Goal: Navigation & Orientation: Find specific page/section

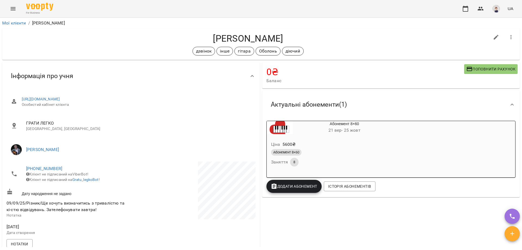
click at [13, 10] on icon "Menu" at bounding box center [13, 8] width 7 height 7
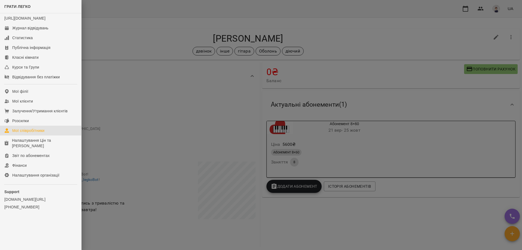
click at [25, 133] on div "Мої співробітники" at bounding box center [28, 130] width 32 height 5
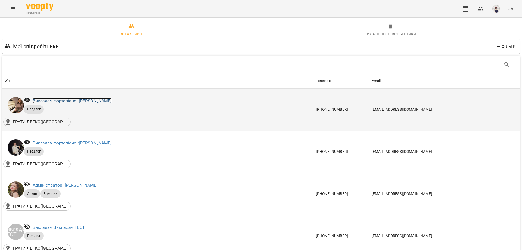
click at [52, 101] on link "Викладач фортепіано : [PERSON_NAME]" at bounding box center [72, 100] width 79 height 5
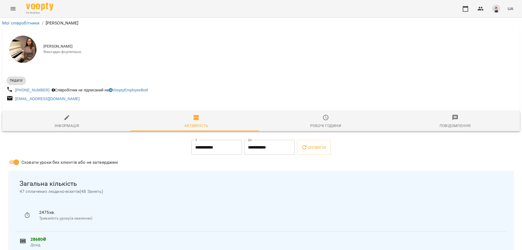
click at [325, 121] on icon "button" at bounding box center [325, 117] width 7 height 7
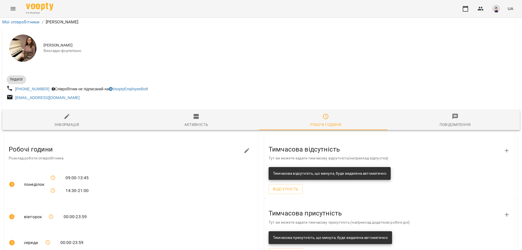
scroll to position [160, 0]
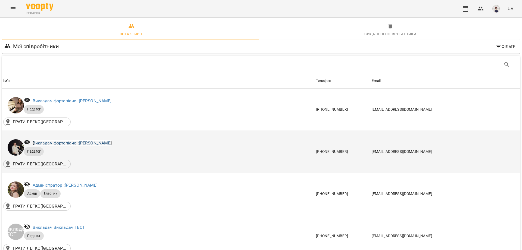
click at [70, 143] on link "Викладач фортепіано : [PERSON_NAME]" at bounding box center [72, 142] width 79 height 5
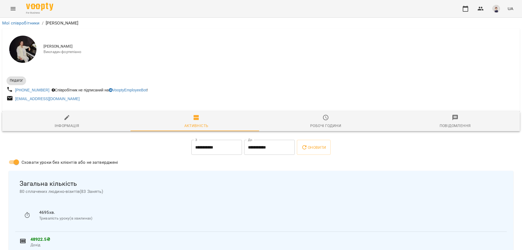
click at [330, 126] on div "Робочі години" at bounding box center [325, 125] width 31 height 7
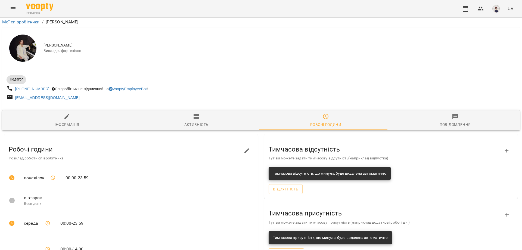
scroll to position [109, 0]
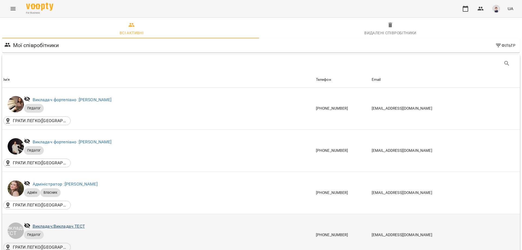
scroll to position [109, 0]
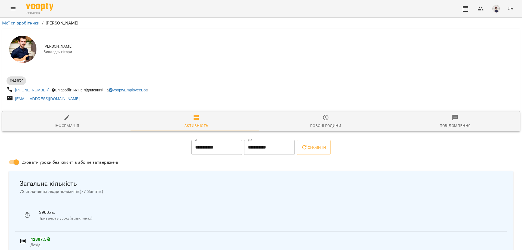
click at [324, 122] on span "Робочі години" at bounding box center [325, 121] width 123 height 15
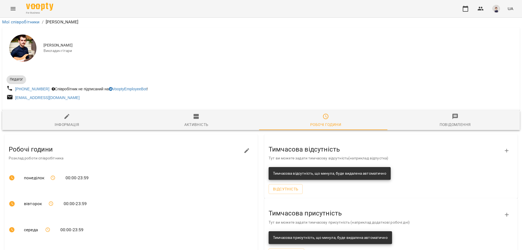
scroll to position [148, 0]
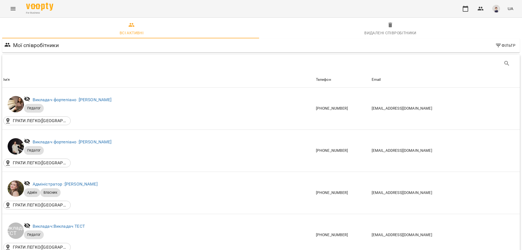
scroll to position [136, 0]
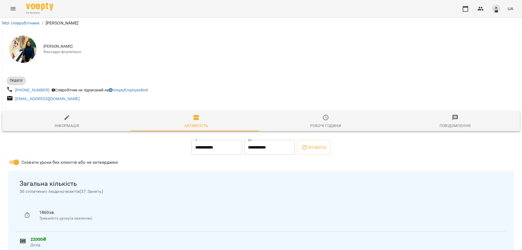
click at [326, 126] on div "Робочі години" at bounding box center [325, 125] width 31 height 7
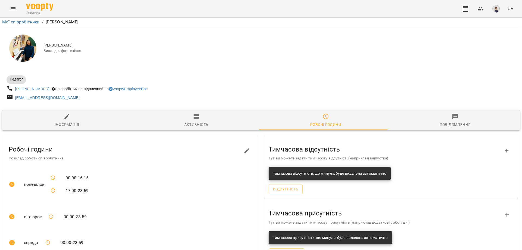
scroll to position [136, 0]
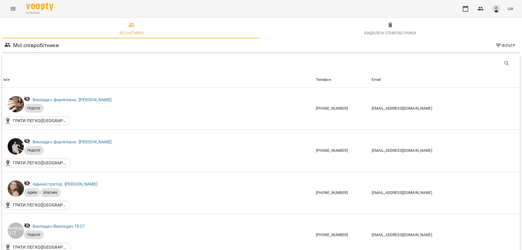
scroll to position [217, 0]
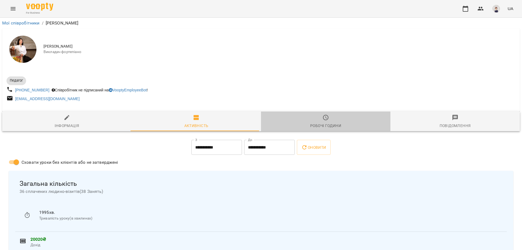
click at [325, 124] on div "Робочі години" at bounding box center [325, 125] width 31 height 7
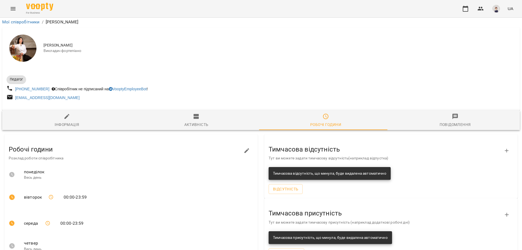
scroll to position [102, 0]
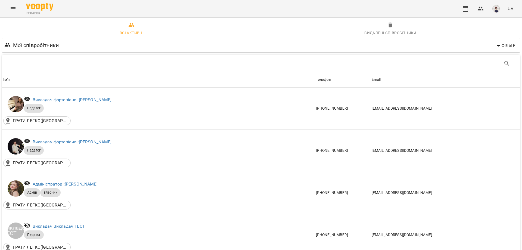
scroll to position [245, 0]
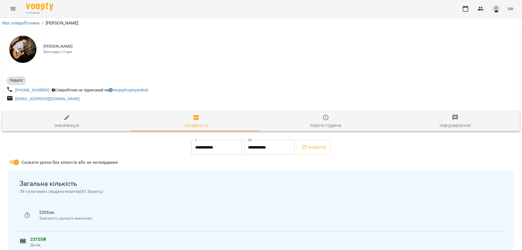
click at [328, 123] on span "Робочі години" at bounding box center [325, 121] width 123 height 15
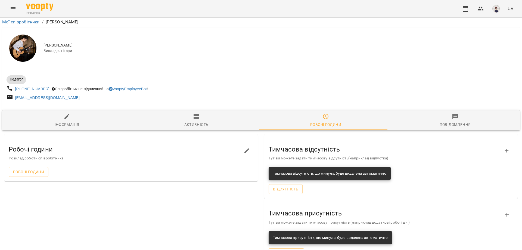
scroll to position [20, 0]
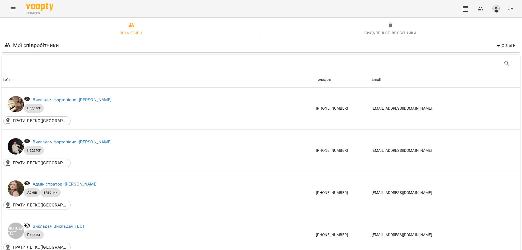
scroll to position [245, 0]
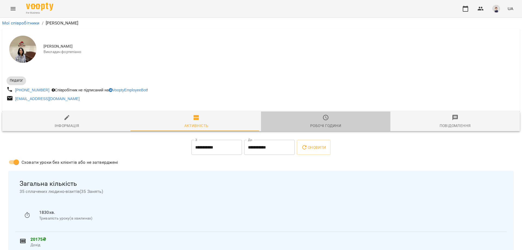
click at [323, 127] on div "Робочі години" at bounding box center [325, 125] width 31 height 7
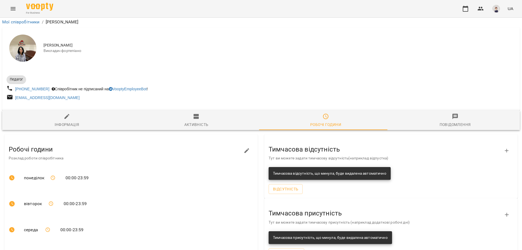
scroll to position [13, 0]
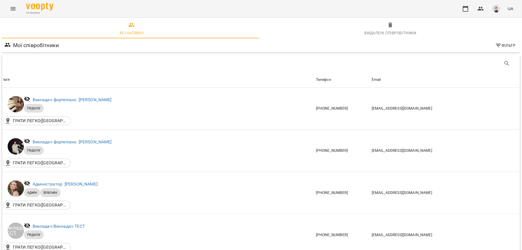
scroll to position [380, 0]
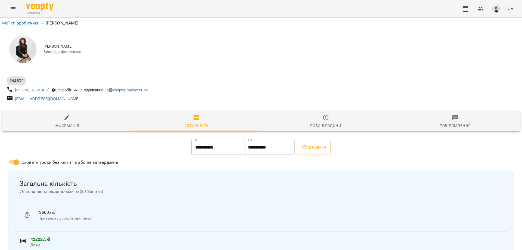
click at [327, 120] on span "Робочі години" at bounding box center [325, 121] width 123 height 15
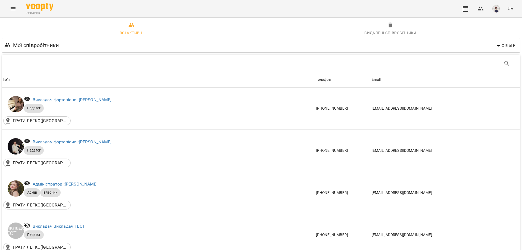
scroll to position [380, 0]
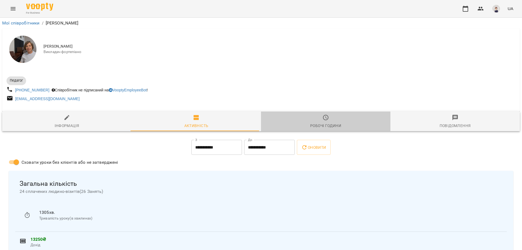
click at [331, 126] on div "Робочі години" at bounding box center [325, 125] width 31 height 7
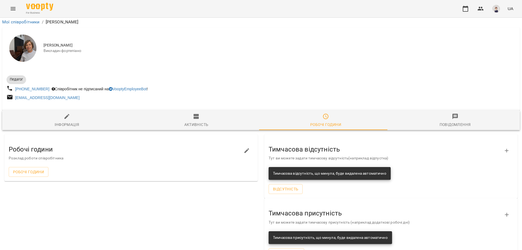
scroll to position [20, 0]
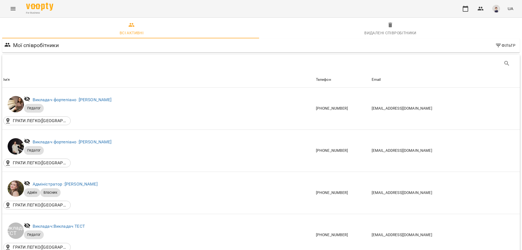
scroll to position [489, 0]
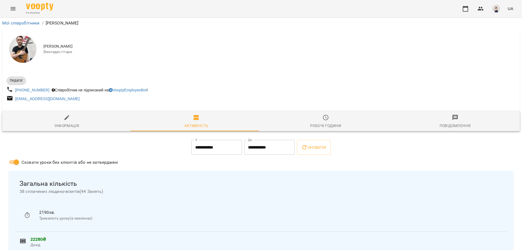
click at [332, 122] on span "Робочі години" at bounding box center [325, 121] width 123 height 15
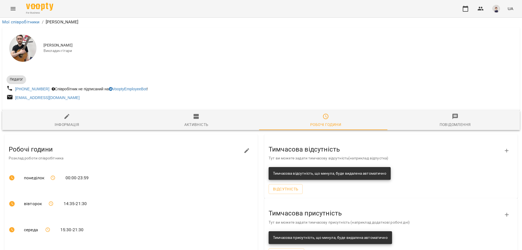
scroll to position [122, 0]
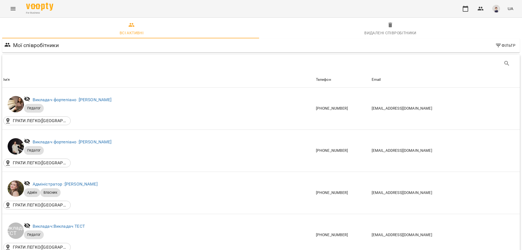
scroll to position [571, 0]
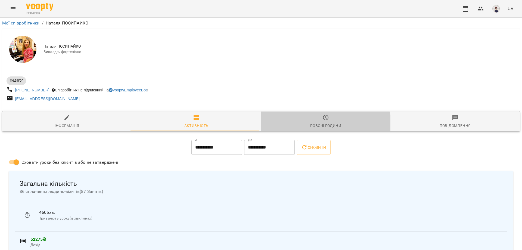
click at [323, 127] on div "Робочі години" at bounding box center [325, 125] width 31 height 7
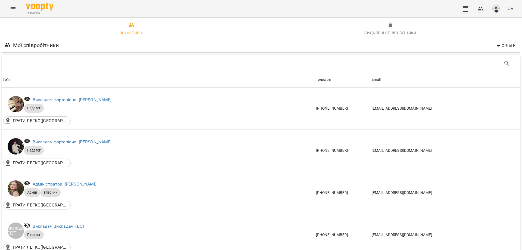
scroll to position [652, 0]
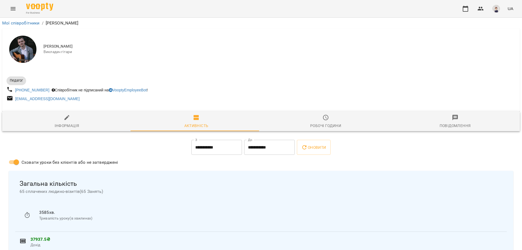
click at [326, 125] on div "Робочі години" at bounding box center [325, 125] width 31 height 7
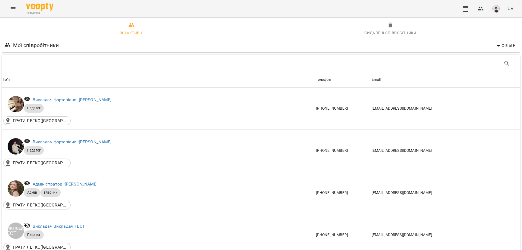
scroll to position [706, 0]
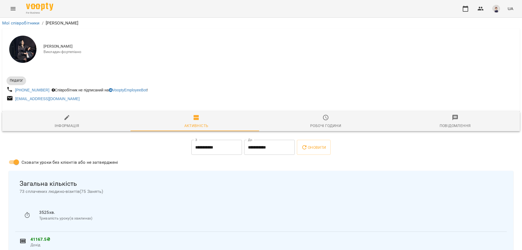
click at [323, 124] on div "Робочі години" at bounding box center [325, 125] width 31 height 7
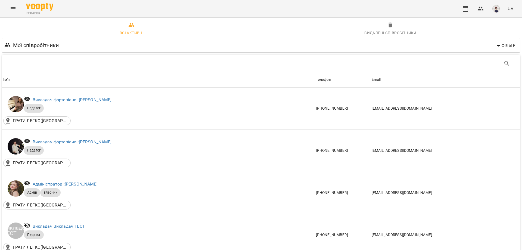
scroll to position [734, 0]
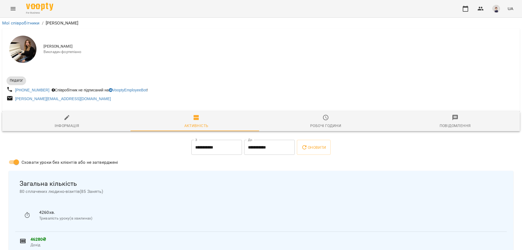
click at [325, 119] on icon "button" at bounding box center [325, 117] width 5 height 5
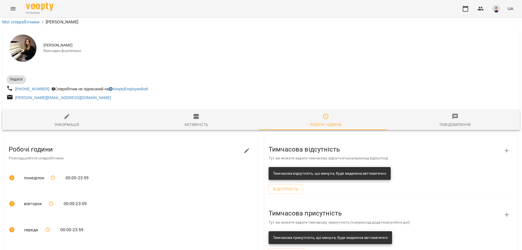
scroll to position [122, 0]
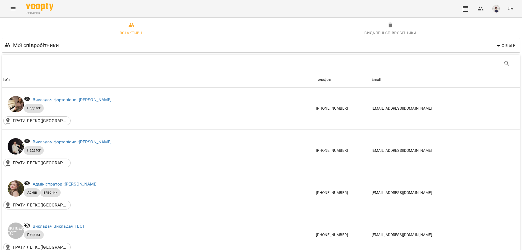
scroll to position [788, 0]
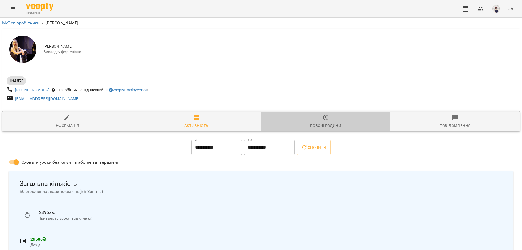
click at [322, 126] on div "Робочі години" at bounding box center [325, 125] width 31 height 7
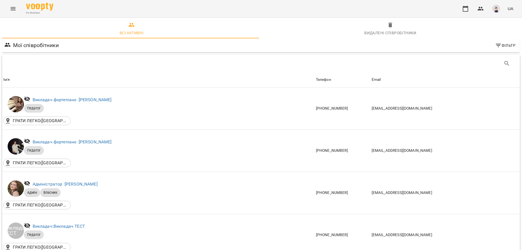
scroll to position [815, 0]
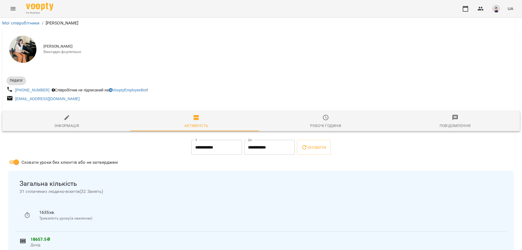
click at [322, 124] on div "Робочі години" at bounding box center [325, 125] width 31 height 7
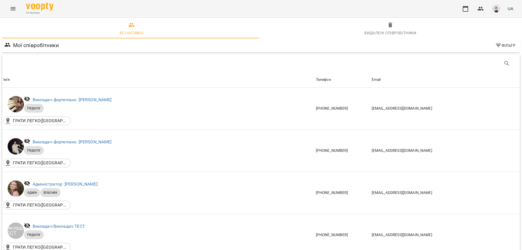
scroll to position [924, 0]
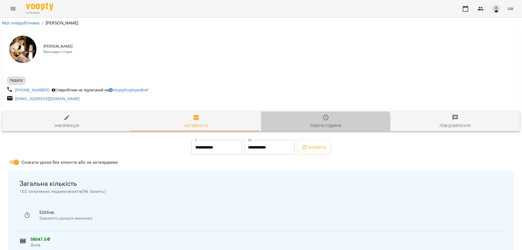
click at [320, 125] on div "Робочі години" at bounding box center [325, 125] width 31 height 7
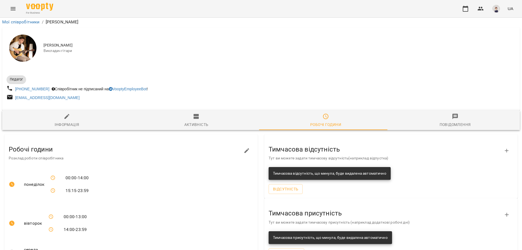
scroll to position [173, 0]
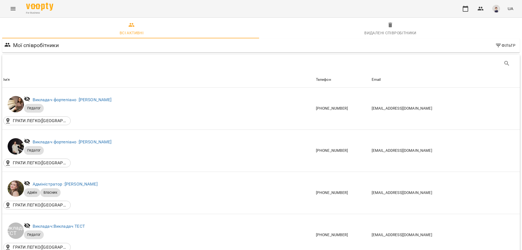
scroll to position [951, 0]
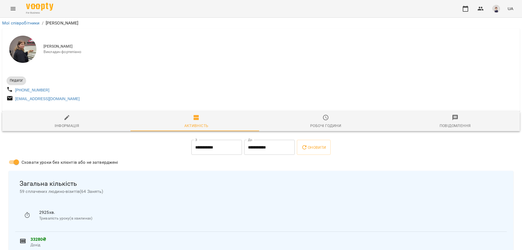
click at [317, 126] on div "Робочі години" at bounding box center [325, 125] width 31 height 7
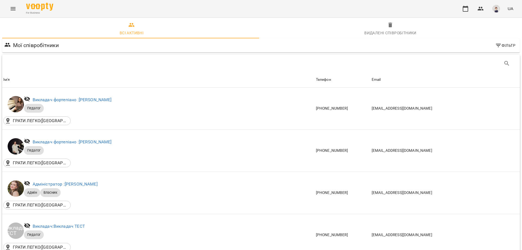
scroll to position [1018, 0]
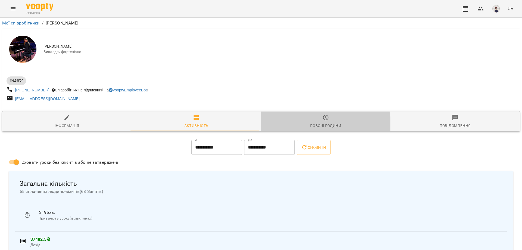
click at [314, 125] on div "Робочі години" at bounding box center [325, 125] width 31 height 7
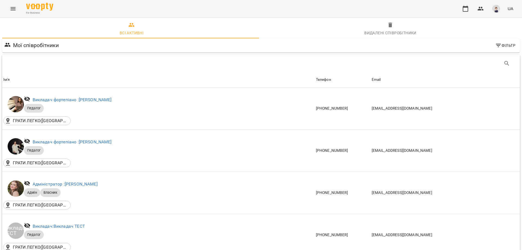
scroll to position [978, 0]
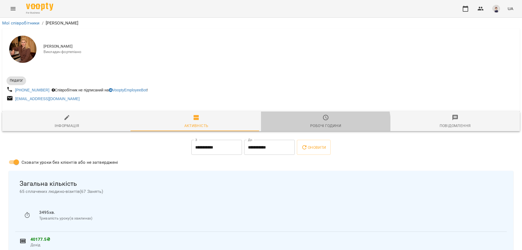
click at [317, 126] on div "Робочі години" at bounding box center [325, 125] width 31 height 7
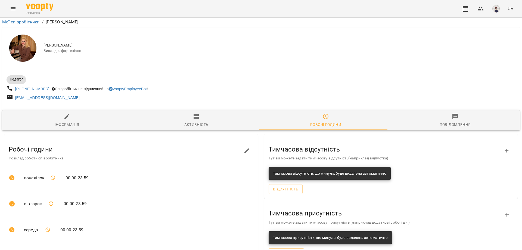
scroll to position [122, 0]
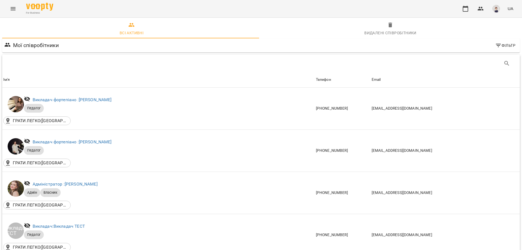
scroll to position [1018, 0]
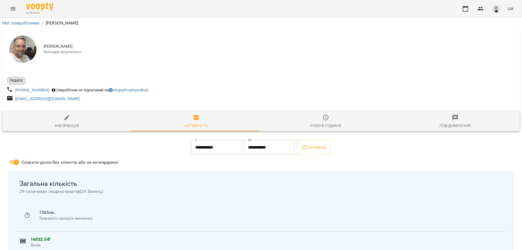
click at [318, 127] on div "Робочі години" at bounding box center [325, 125] width 31 height 7
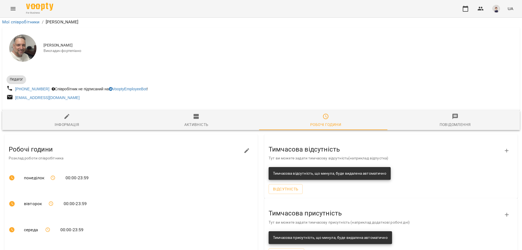
scroll to position [122, 0]
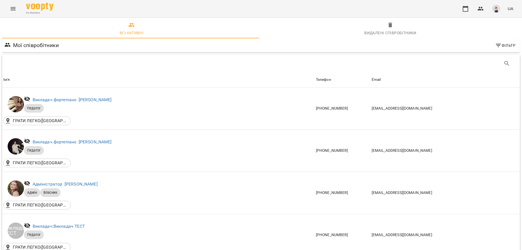
scroll to position [299, 0]
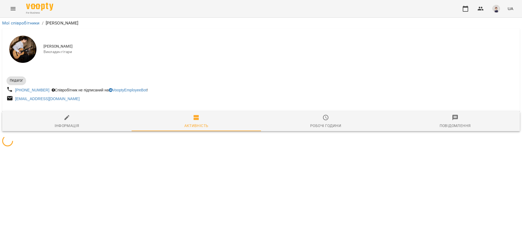
click at [322, 121] on span "Робочі години" at bounding box center [325, 121] width 123 height 15
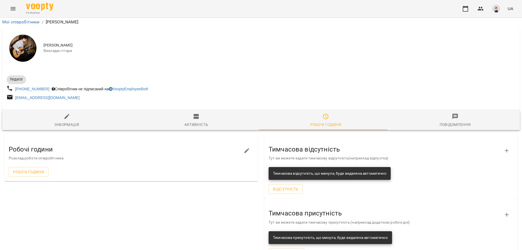
scroll to position [20, 0]
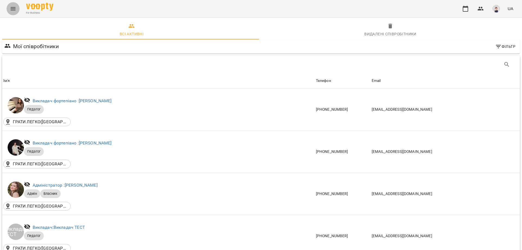
click at [15, 10] on icon "Menu" at bounding box center [13, 8] width 7 height 7
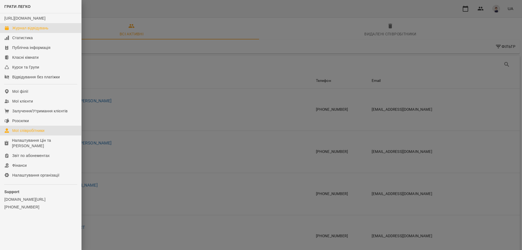
click at [24, 31] on div "Журнал відвідувань" at bounding box center [30, 27] width 36 height 5
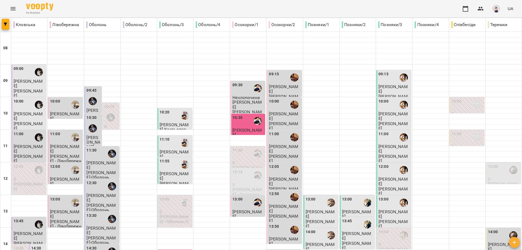
type input "**********"
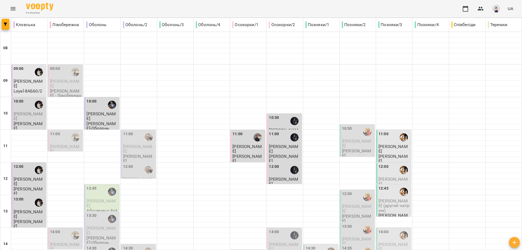
scroll to position [242, 0]
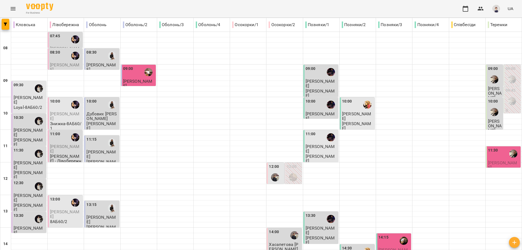
scroll to position [0, 0]
